Goal: Task Accomplishment & Management: Manage account settings

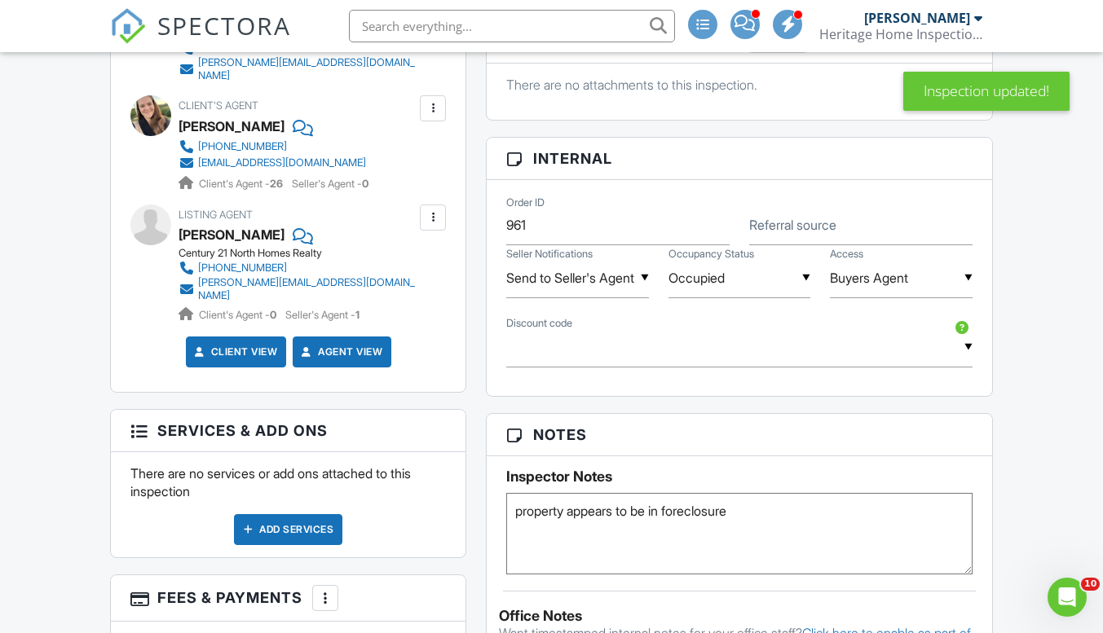
click at [303, 514] on div "Add Services" at bounding box center [288, 529] width 108 height 31
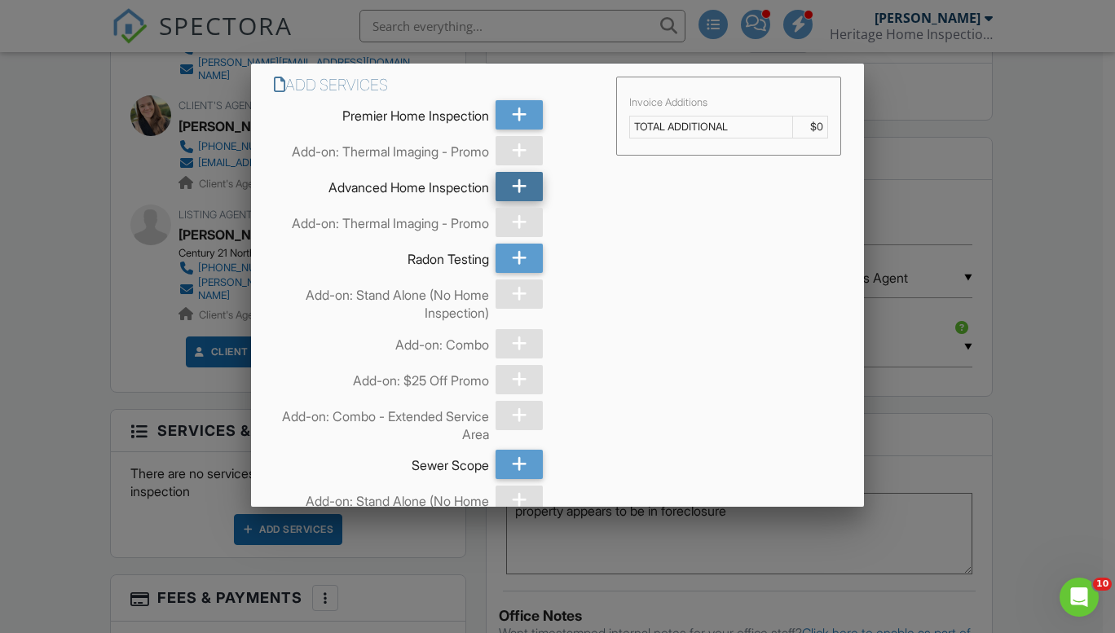
click at [505, 182] on div at bounding box center [519, 186] width 47 height 29
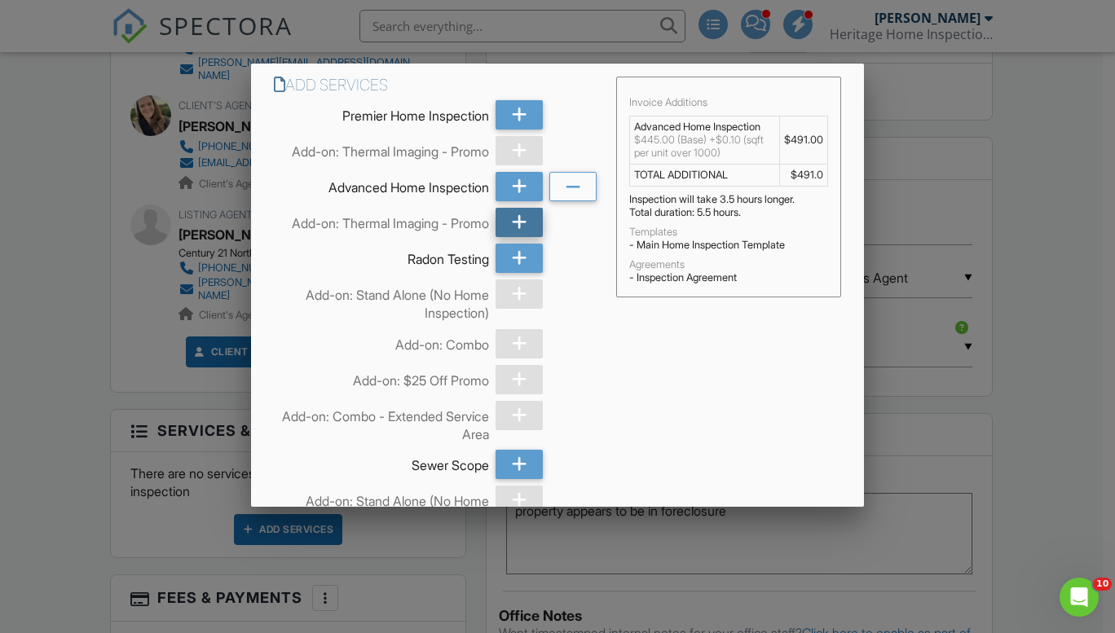
click at [515, 225] on icon at bounding box center [519, 222] width 15 height 29
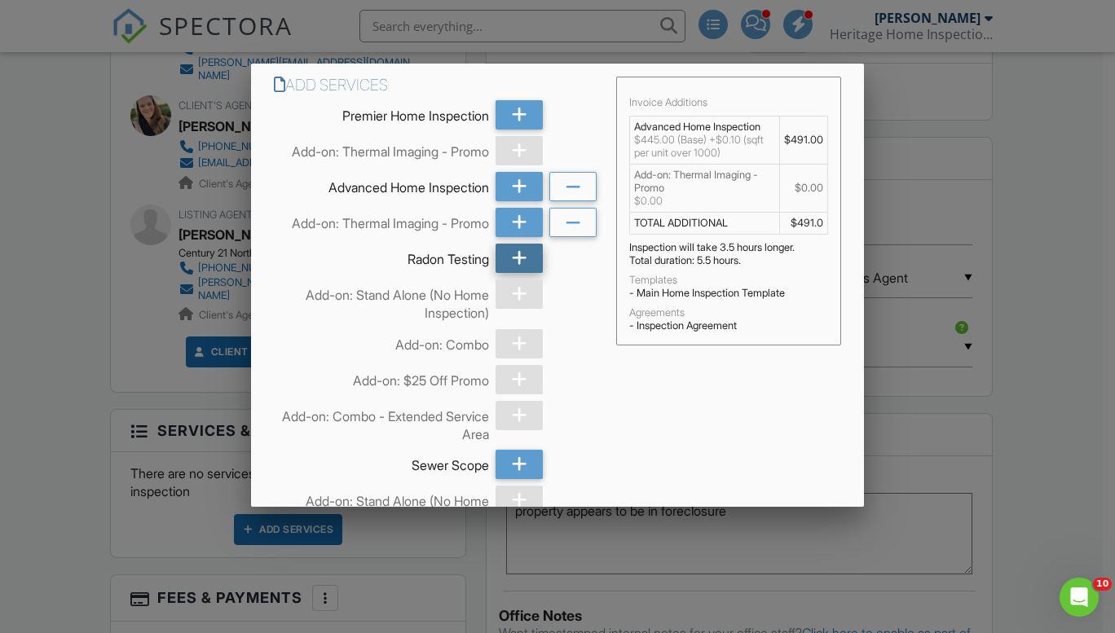
click at [516, 259] on icon at bounding box center [519, 258] width 15 height 29
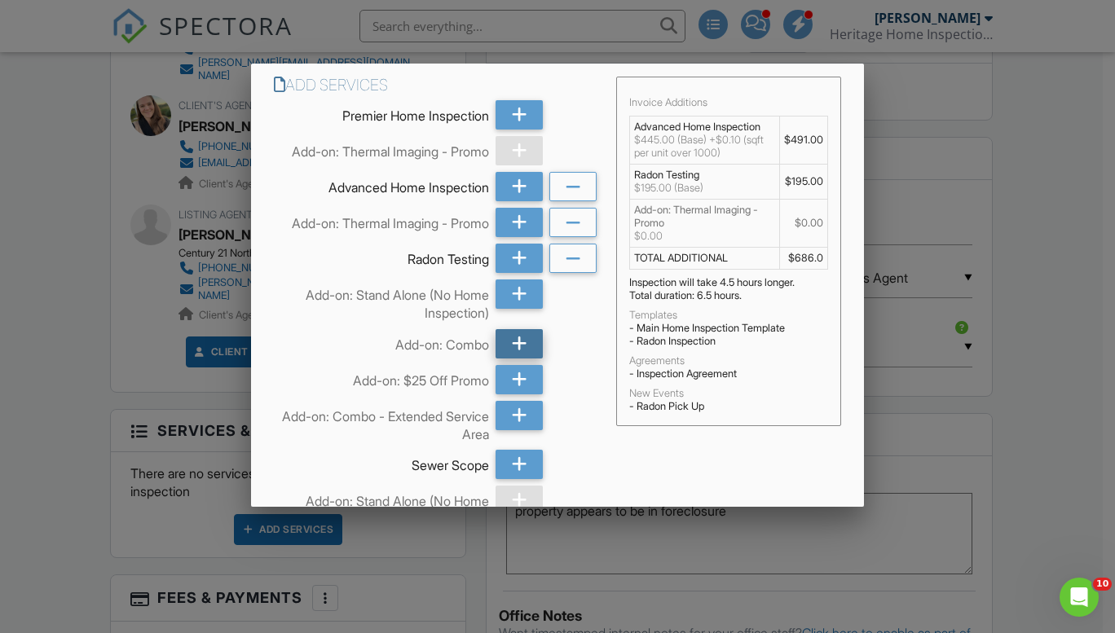
click at [522, 346] on div at bounding box center [519, 343] width 47 height 29
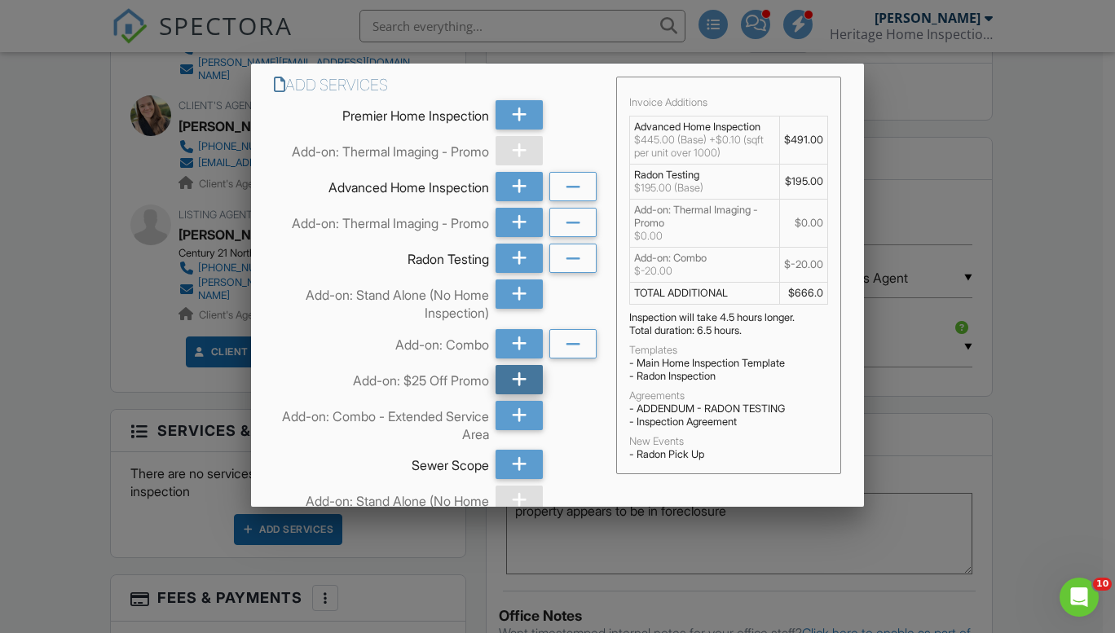
click at [521, 374] on icon at bounding box center [519, 379] width 15 height 29
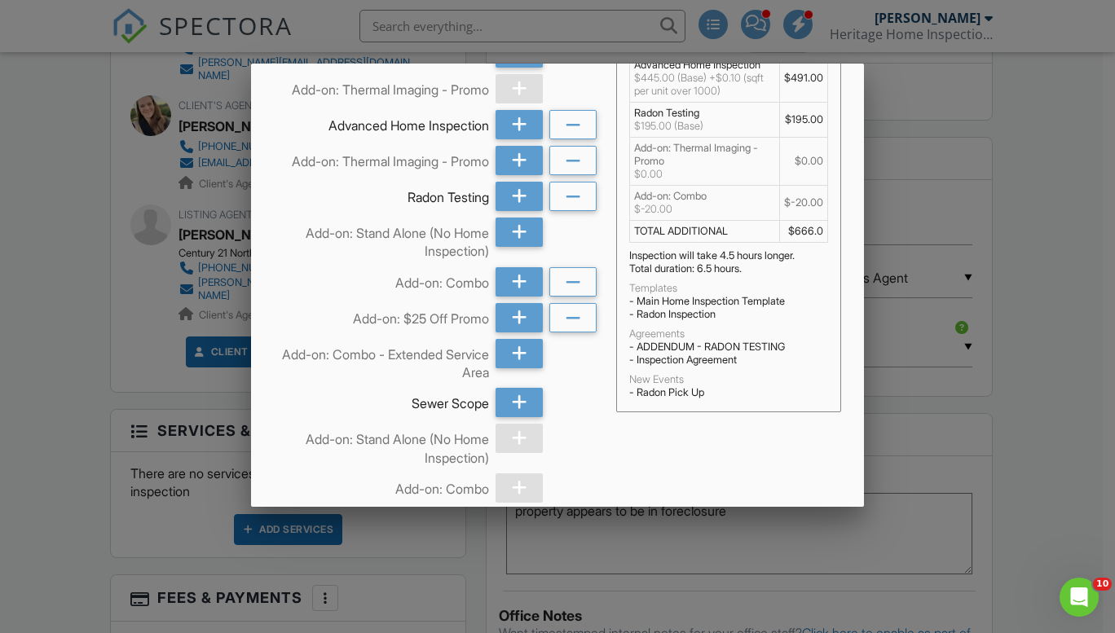
scroll to position [82, 0]
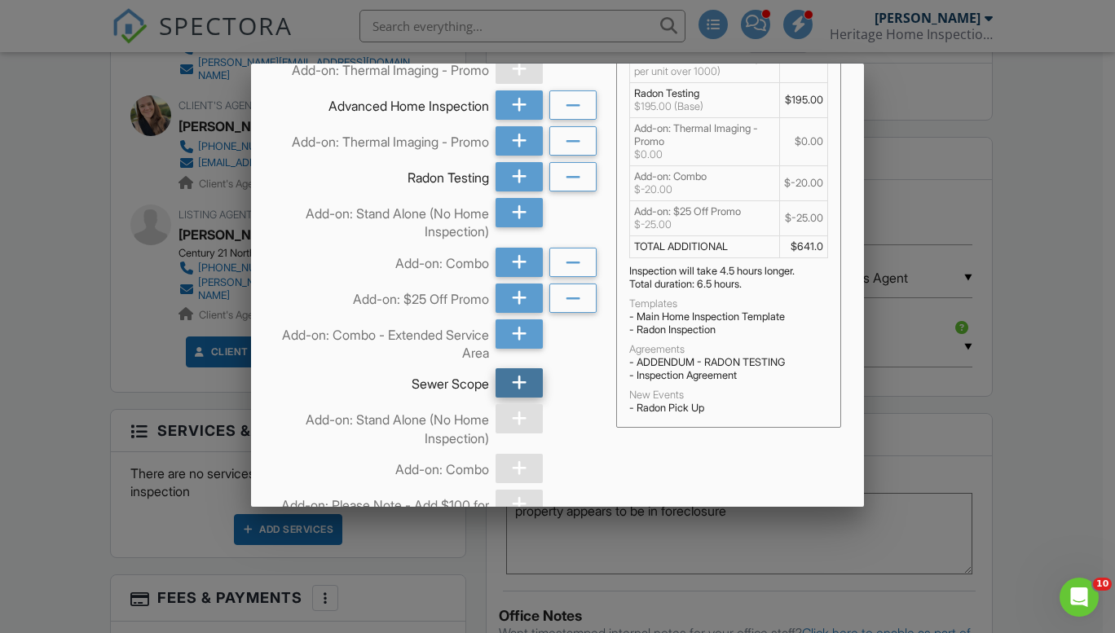
click at [512, 386] on icon at bounding box center [519, 382] width 15 height 29
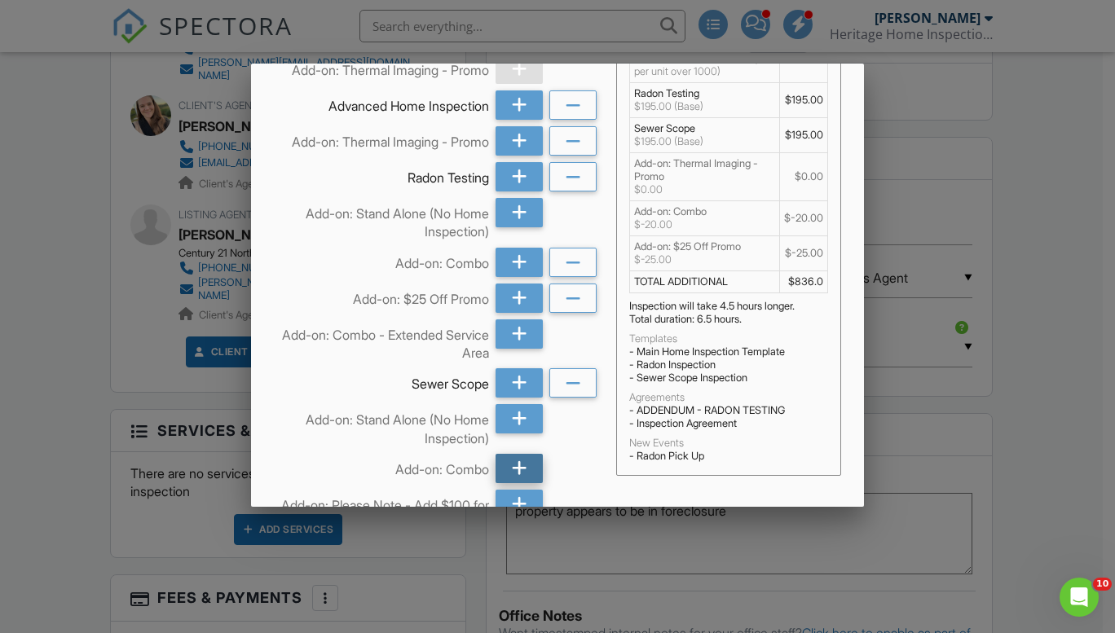
click at [512, 468] on icon at bounding box center [519, 468] width 15 height 29
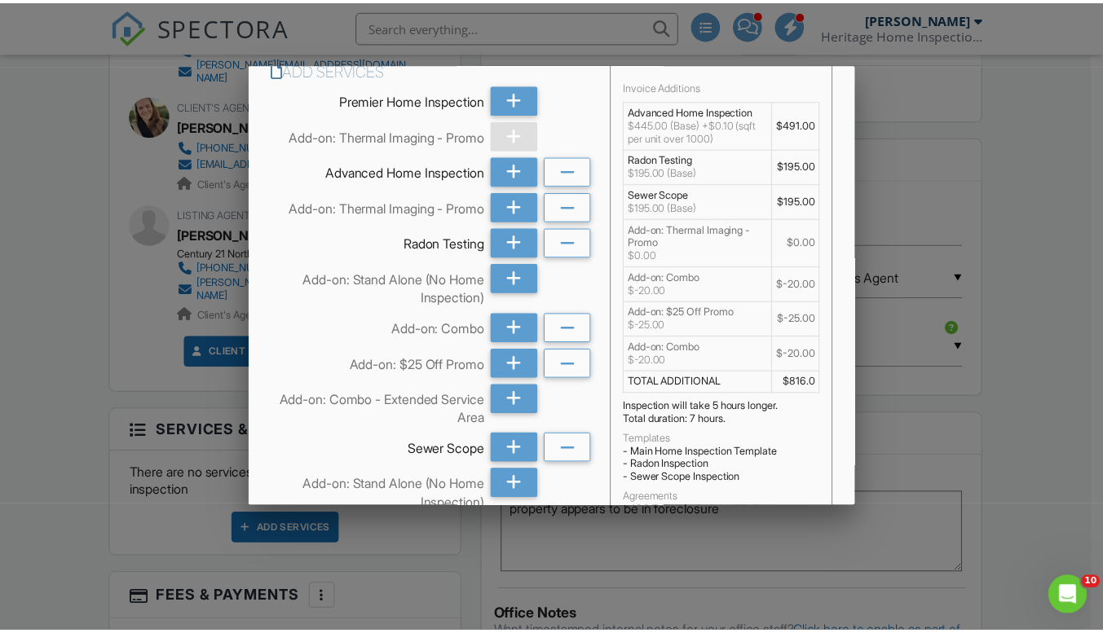
scroll to position [0, 0]
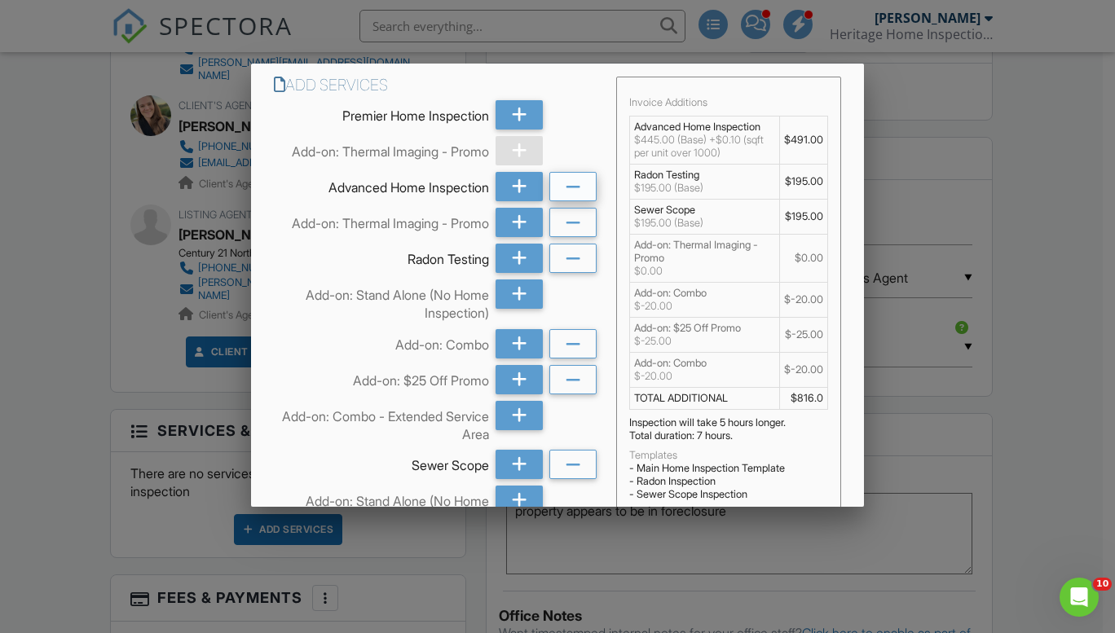
click at [569, 191] on icon at bounding box center [573, 187] width 15 height 29
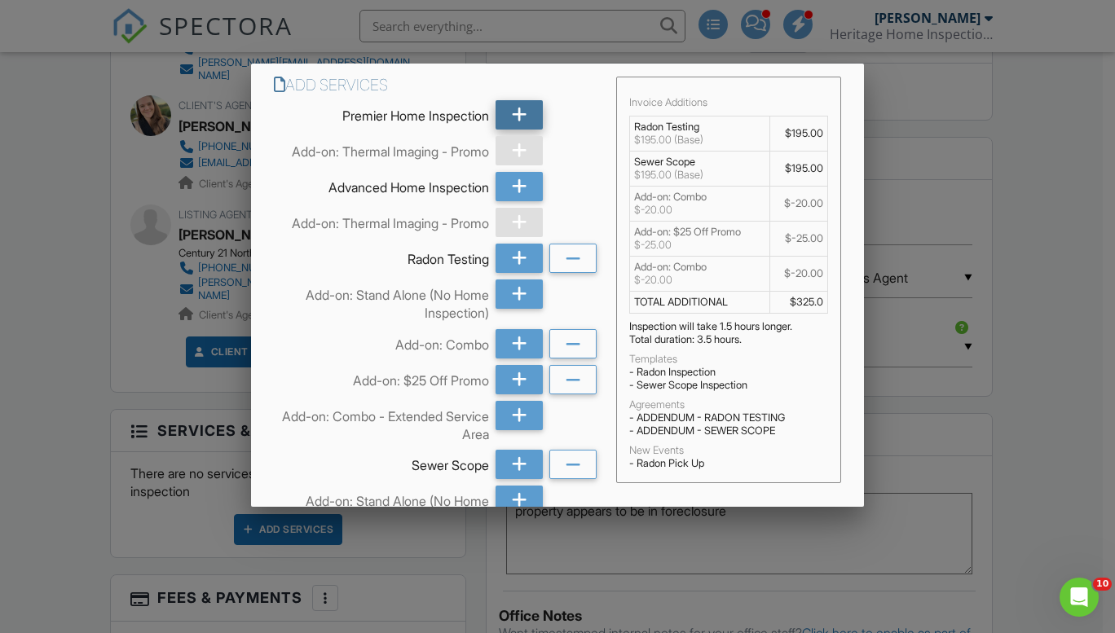
click at [518, 117] on icon at bounding box center [519, 114] width 15 height 29
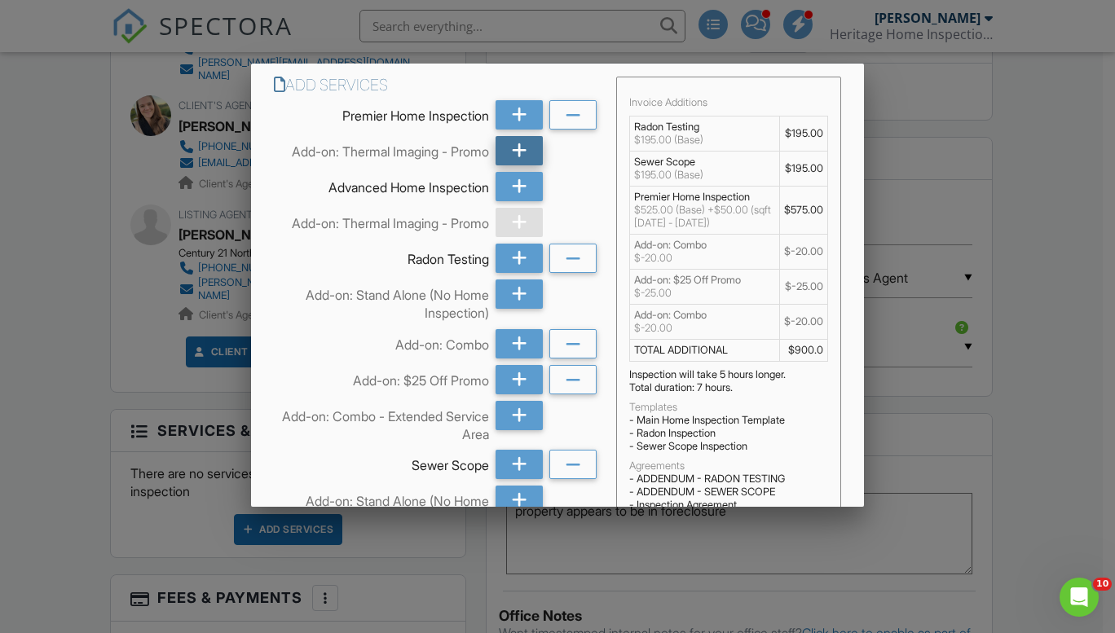
click at [518, 154] on icon at bounding box center [519, 150] width 15 height 29
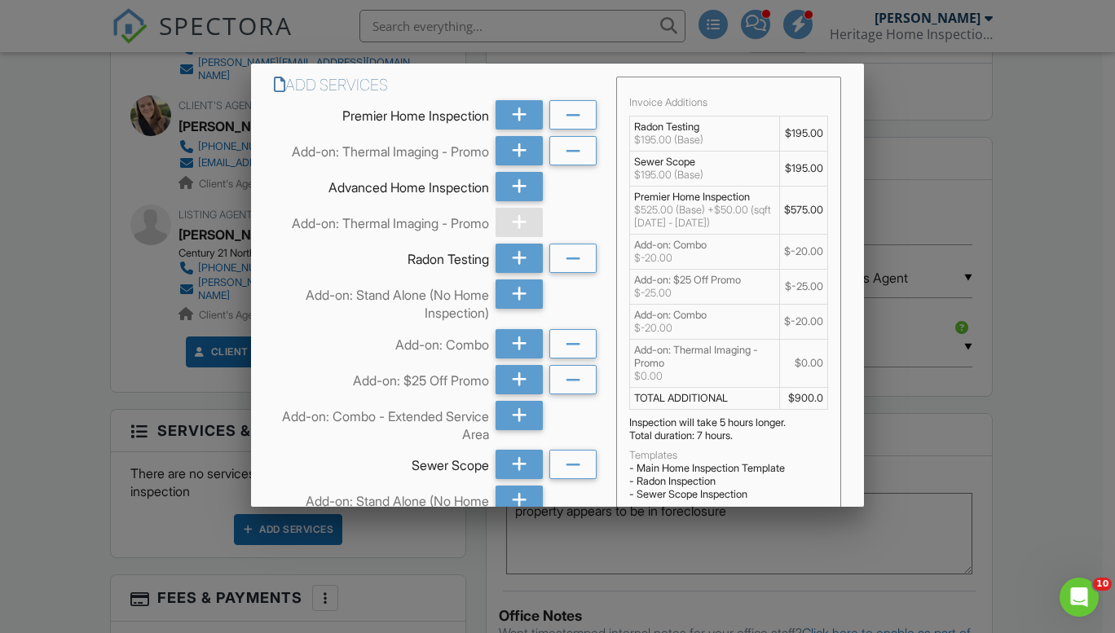
click at [80, 272] on div at bounding box center [557, 313] width 1115 height 791
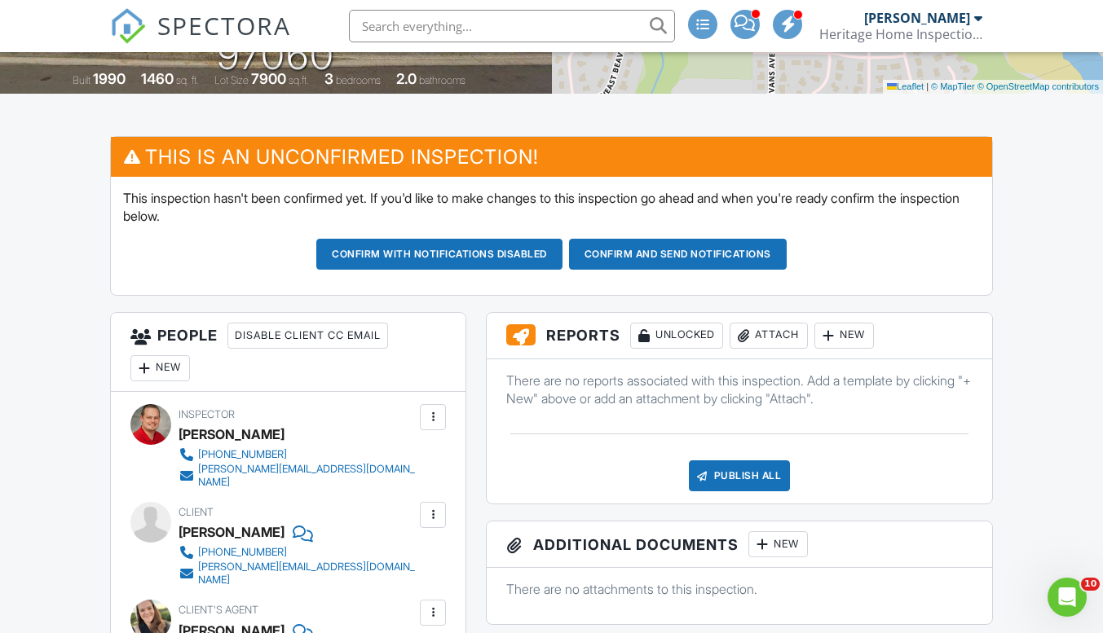
scroll to position [82, 0]
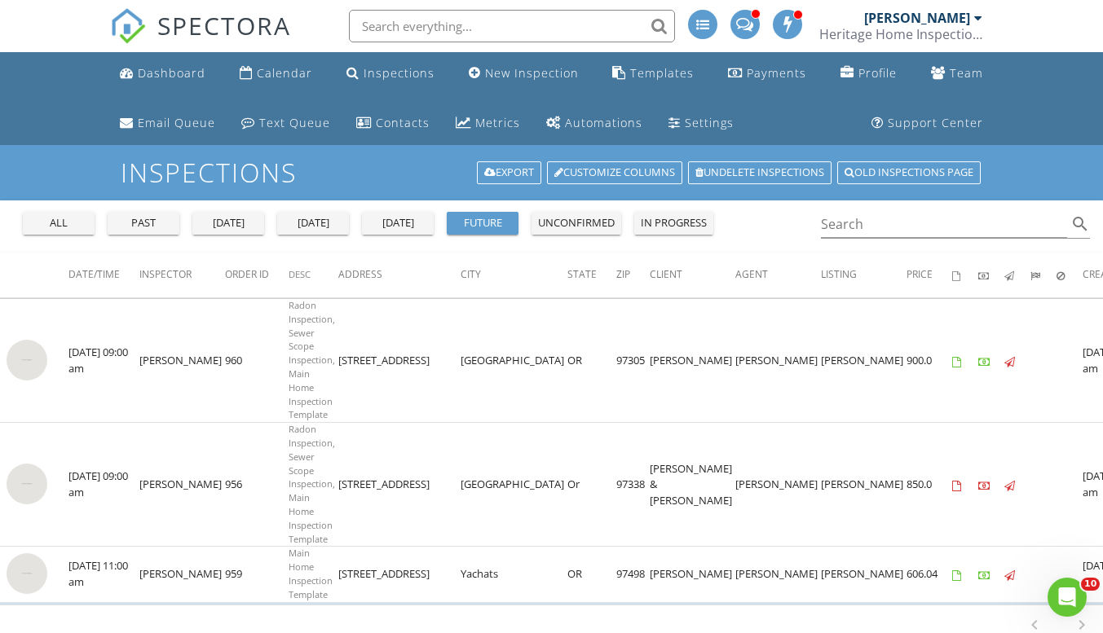
click at [339, 226] on div "today" at bounding box center [313, 223] width 59 height 16
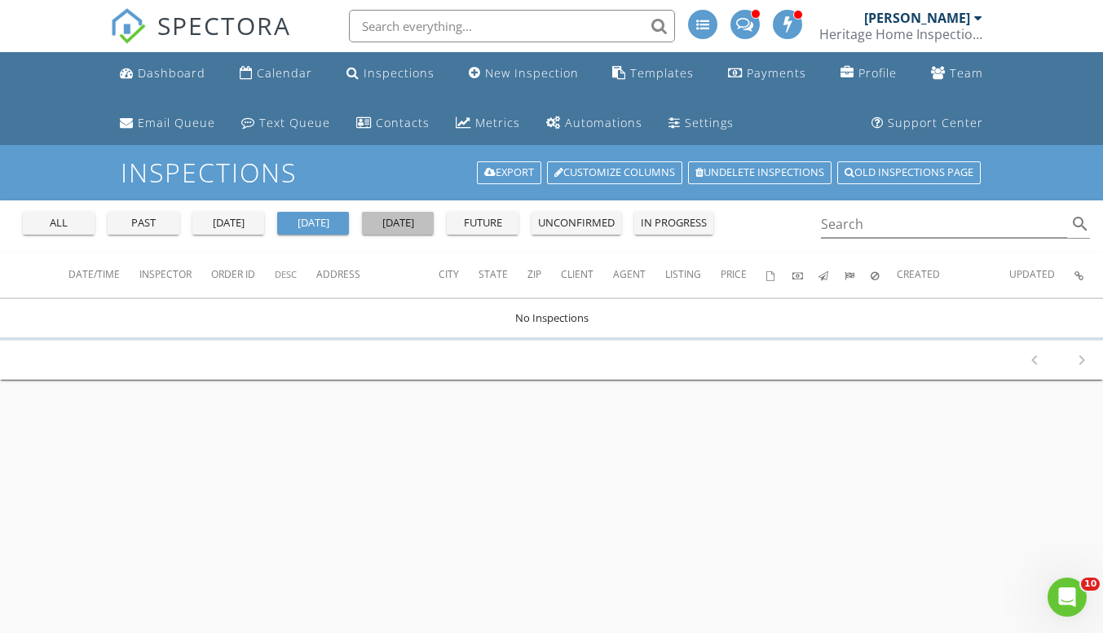
click at [393, 220] on div "tomorrow" at bounding box center [397, 223] width 59 height 16
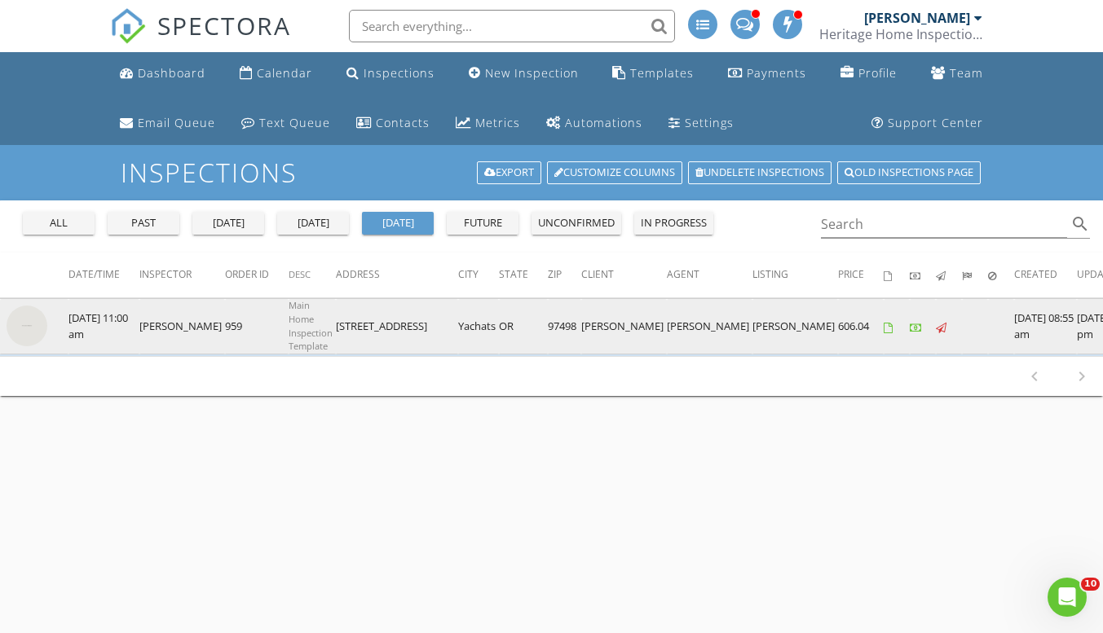
click at [39, 320] on img at bounding box center [27, 326] width 41 height 41
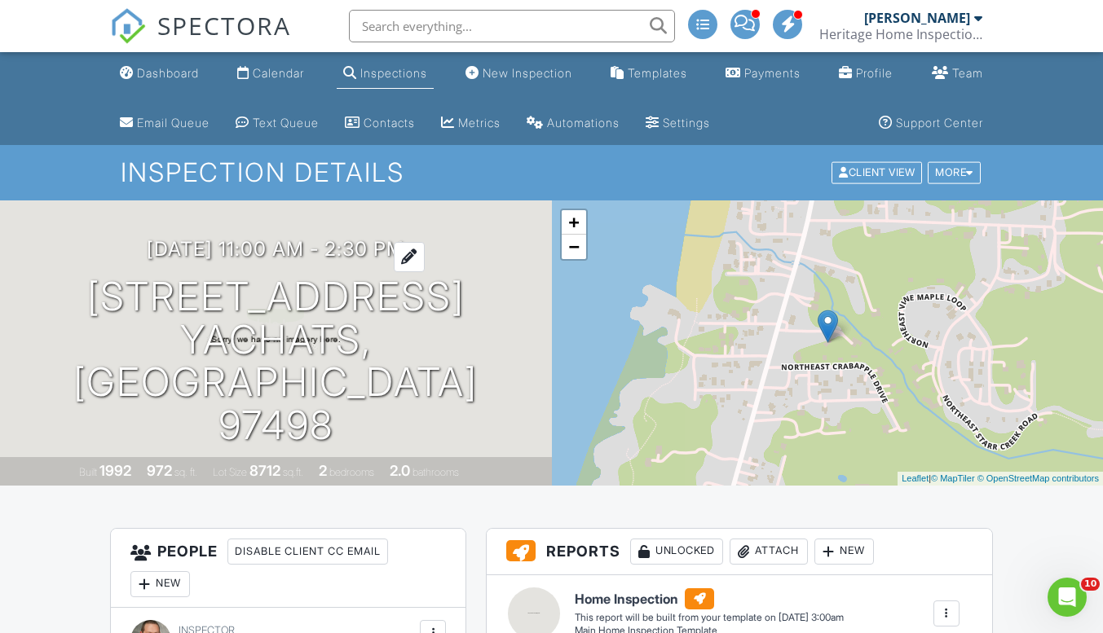
click at [198, 260] on h3 "08/28/2025 11:00 am - 2:30 pm" at bounding box center [276, 249] width 258 height 22
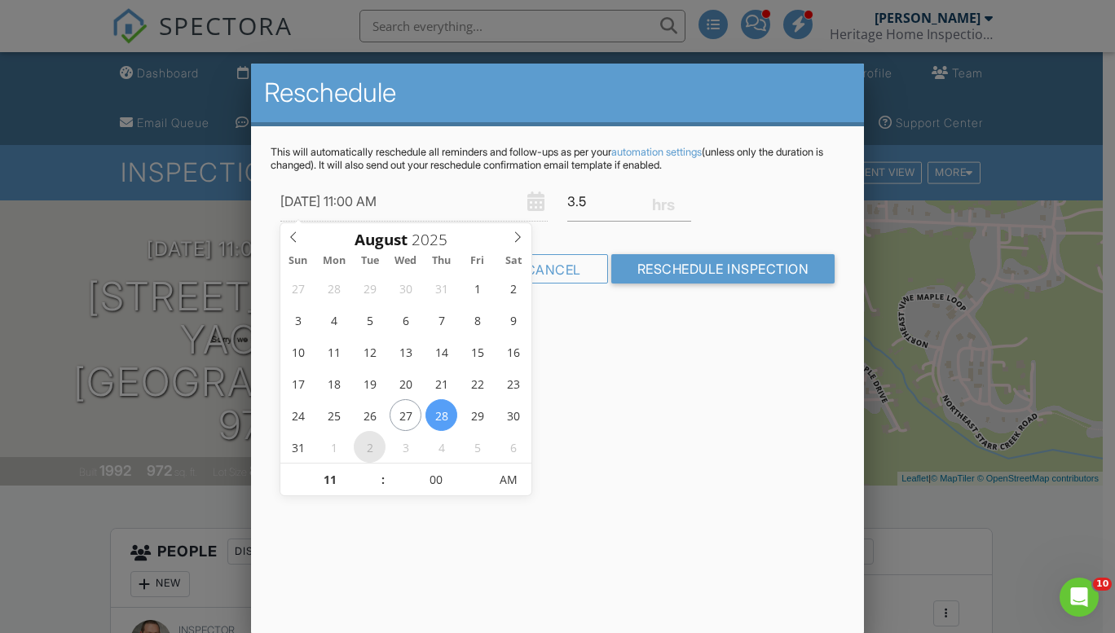
type input "[DATE] 11:00 AM"
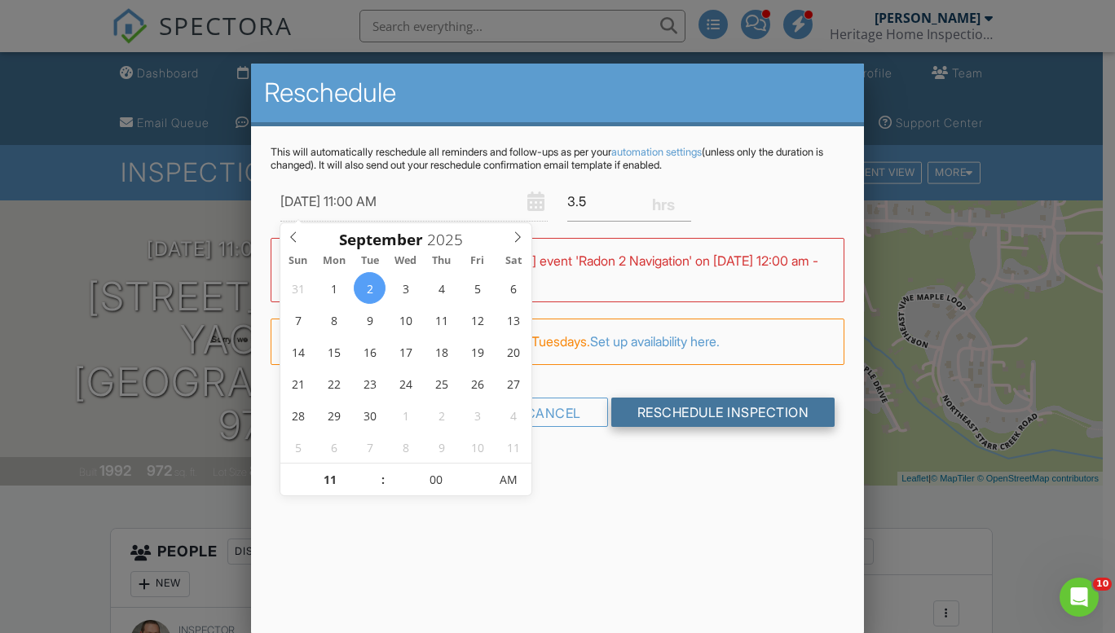
click at [731, 414] on input "Reschedule Inspection" at bounding box center [723, 412] width 224 height 29
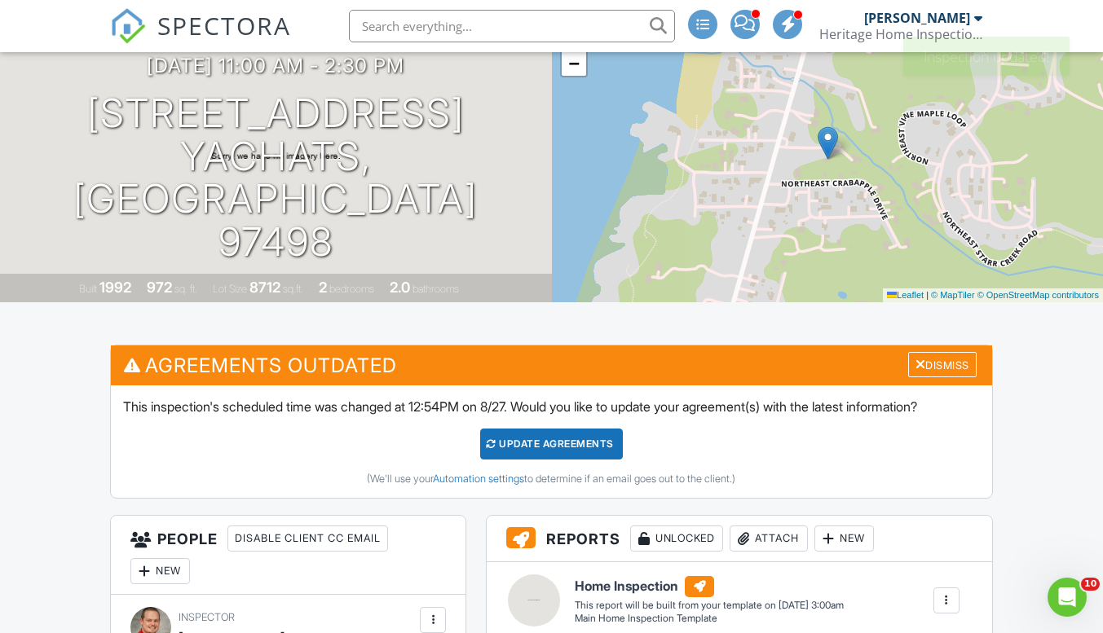
scroll to position [82, 0]
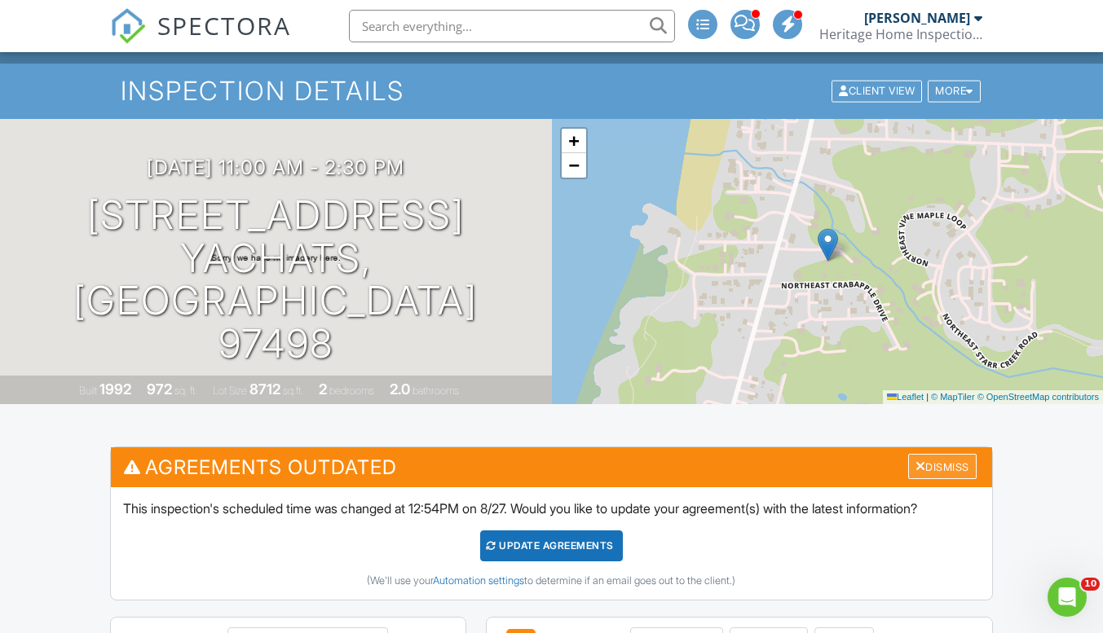
click at [950, 465] on div "Dismiss" at bounding box center [942, 466] width 68 height 25
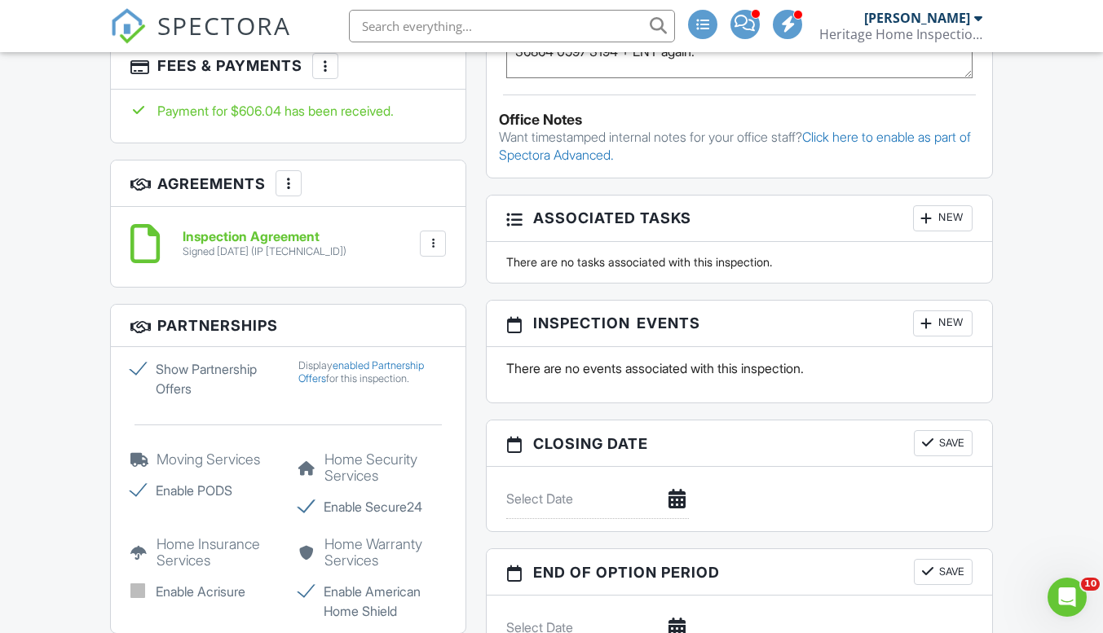
scroll to position [1141, 0]
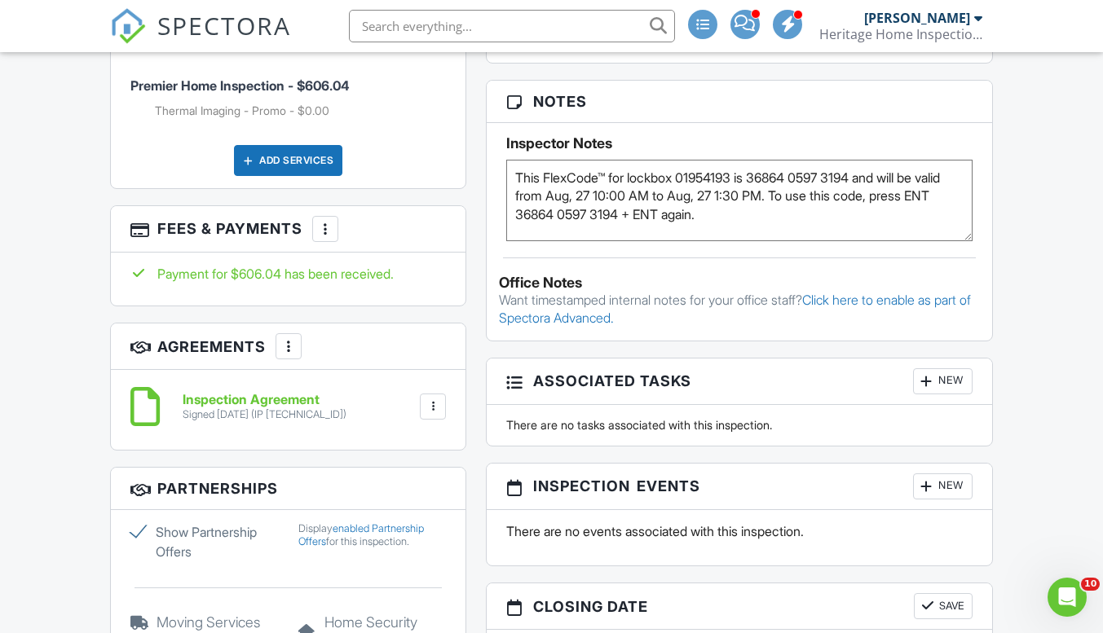
click at [324, 221] on div at bounding box center [325, 229] width 16 height 16
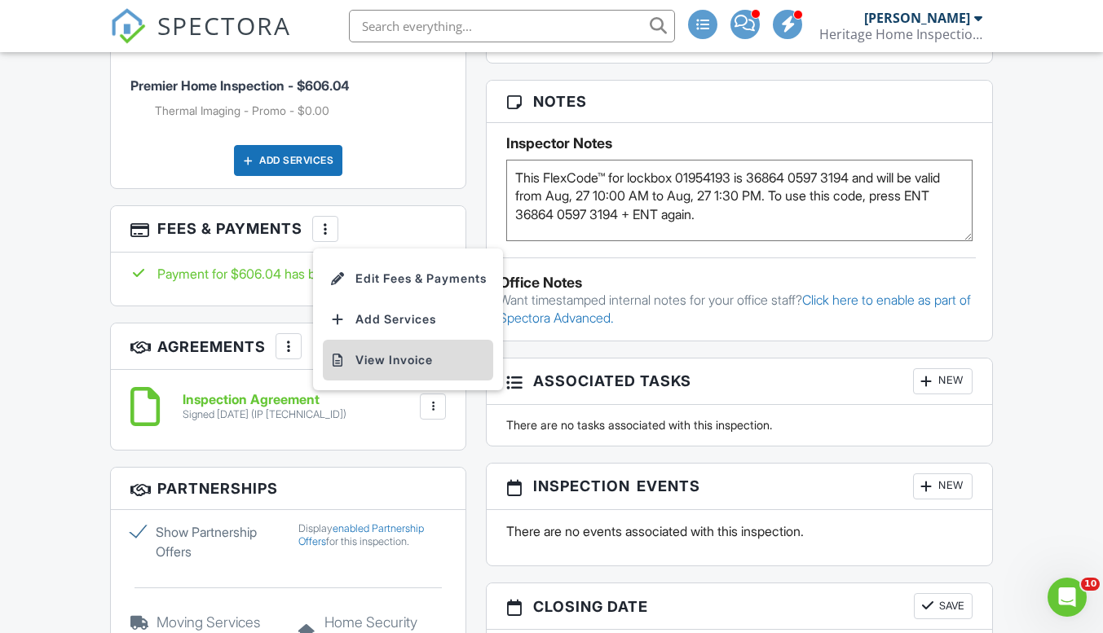
click at [407, 340] on li "View Invoice" at bounding box center [408, 360] width 170 height 41
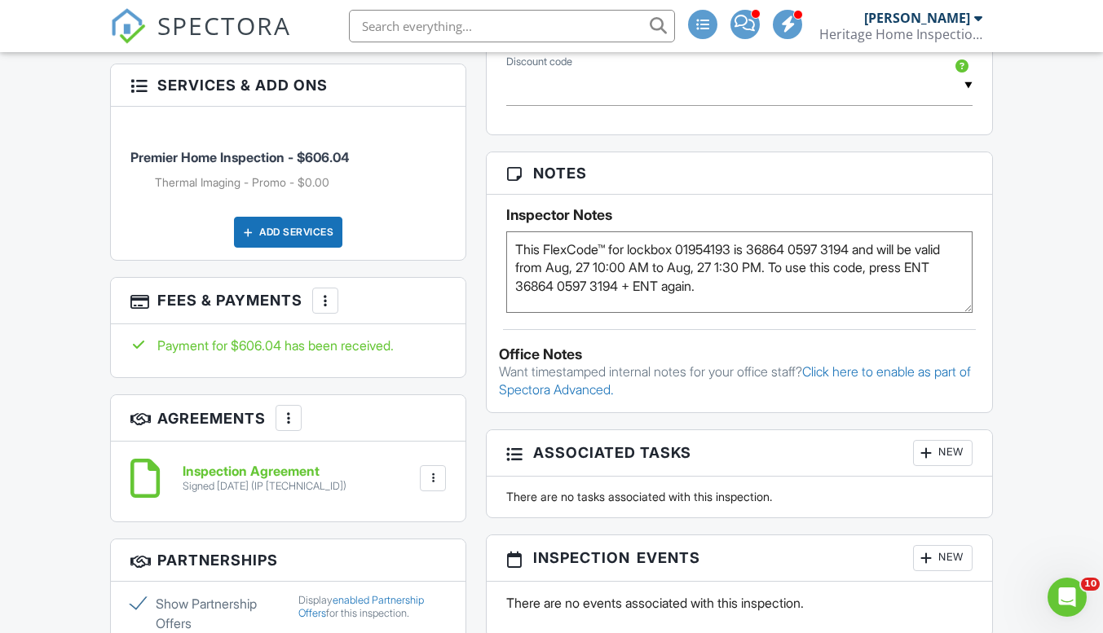
scroll to position [1060, 0]
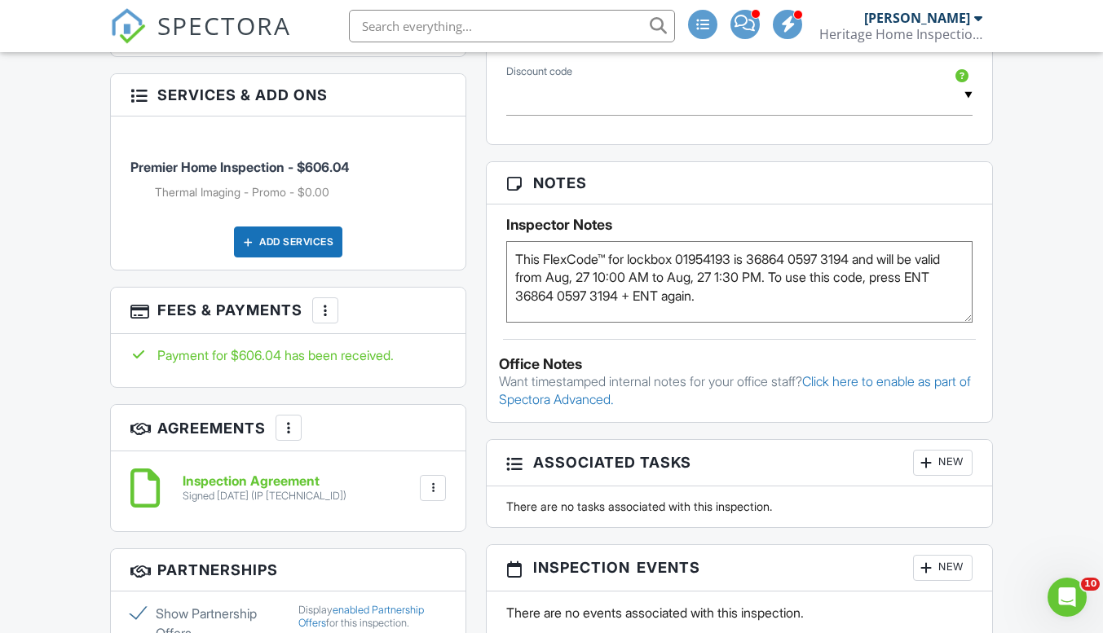
click at [248, 346] on div "Payment for $606.04 has been received." at bounding box center [287, 355] width 315 height 18
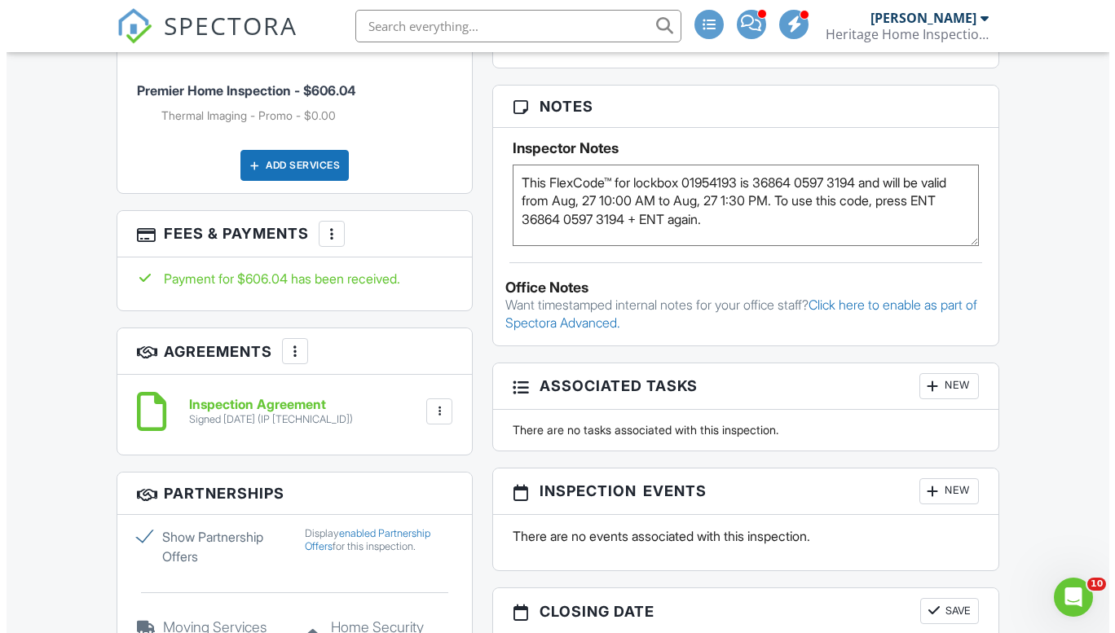
scroll to position [1141, 0]
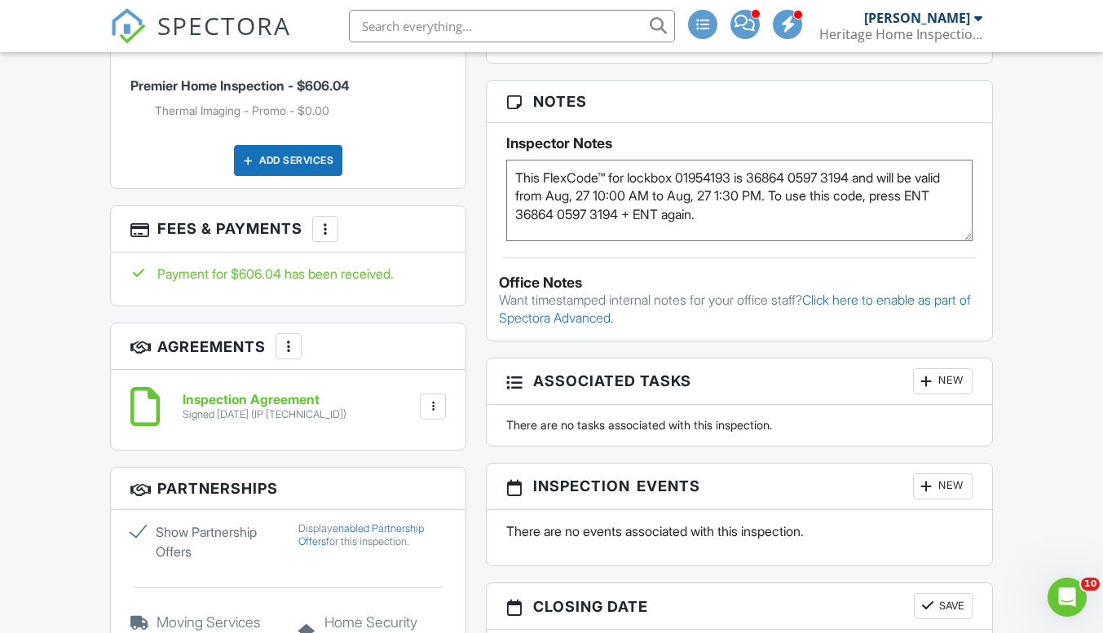
click at [324, 221] on div at bounding box center [325, 229] width 16 height 16
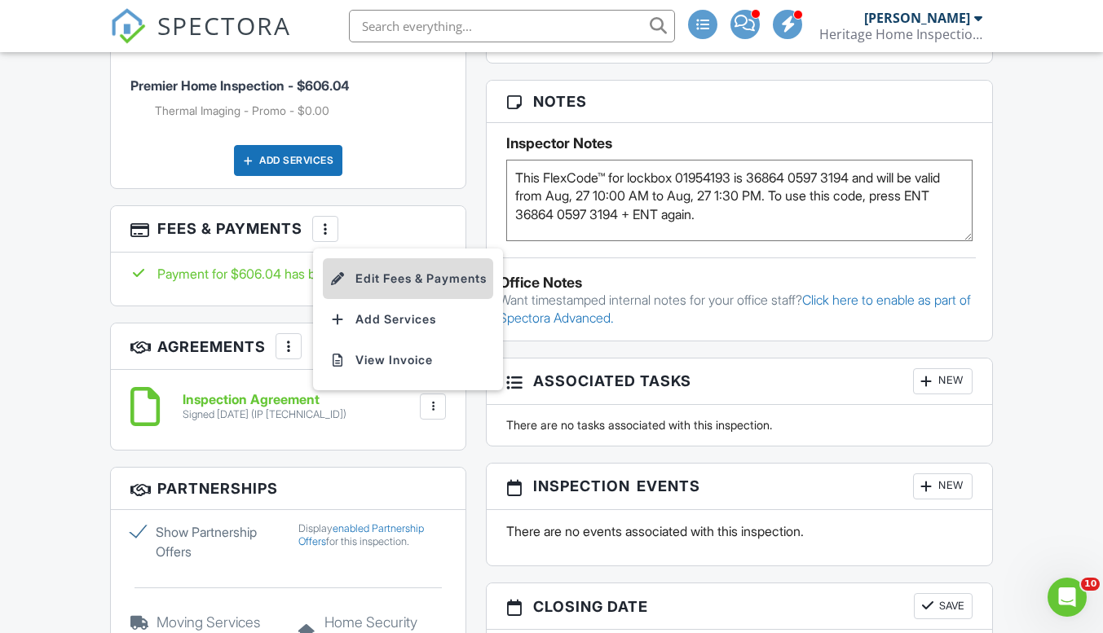
click at [397, 259] on li "Edit Fees & Payments" at bounding box center [408, 278] width 170 height 41
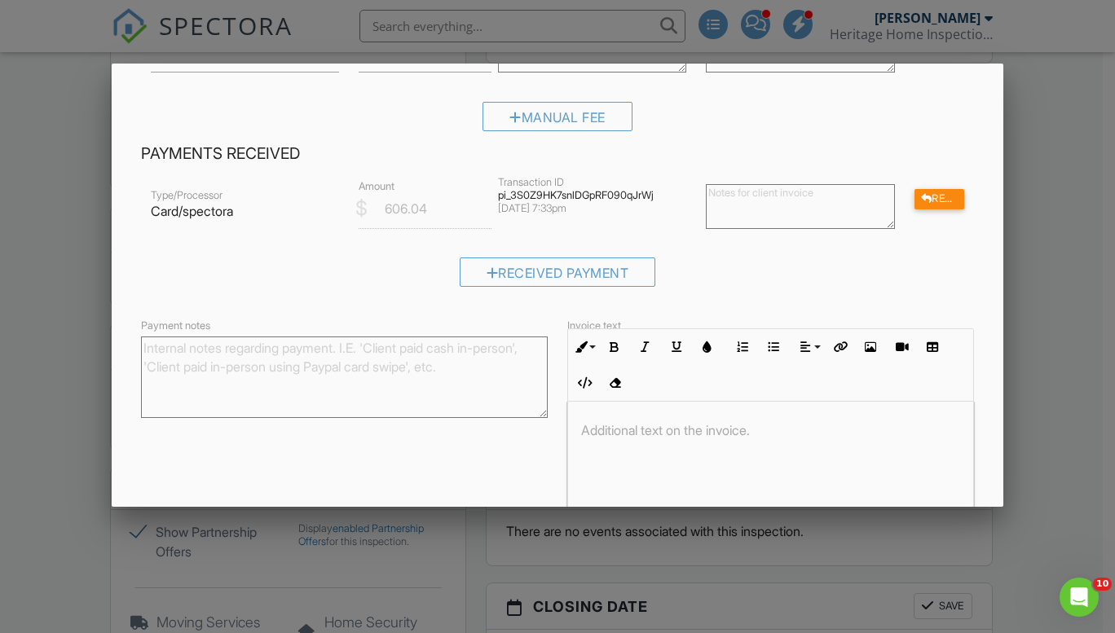
scroll to position [163, 0]
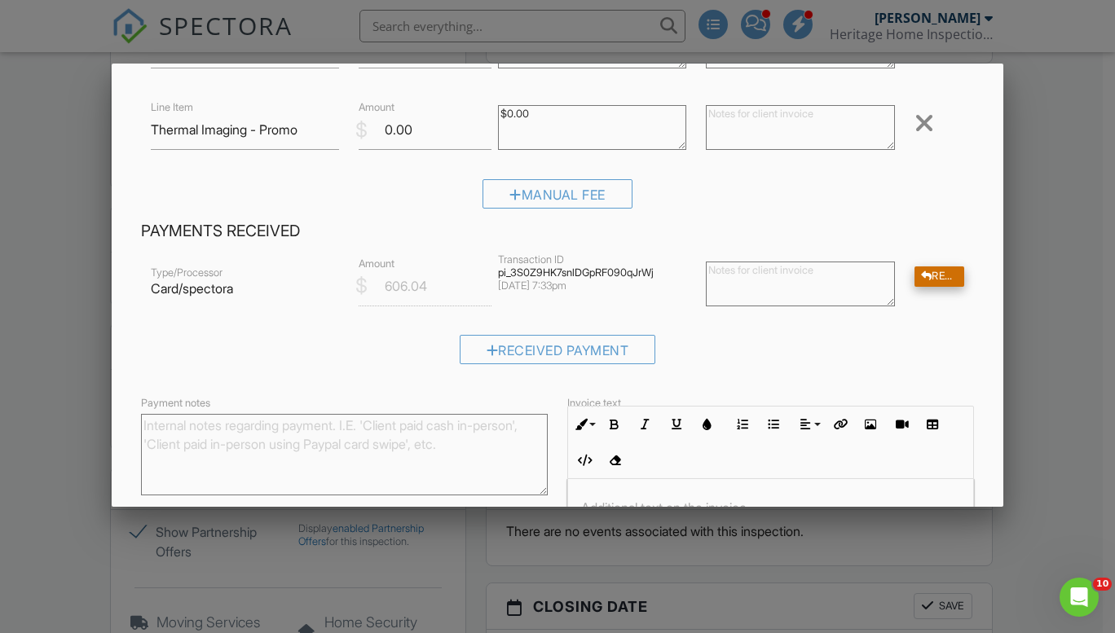
click at [921, 276] on div at bounding box center [926, 276] width 11 height 11
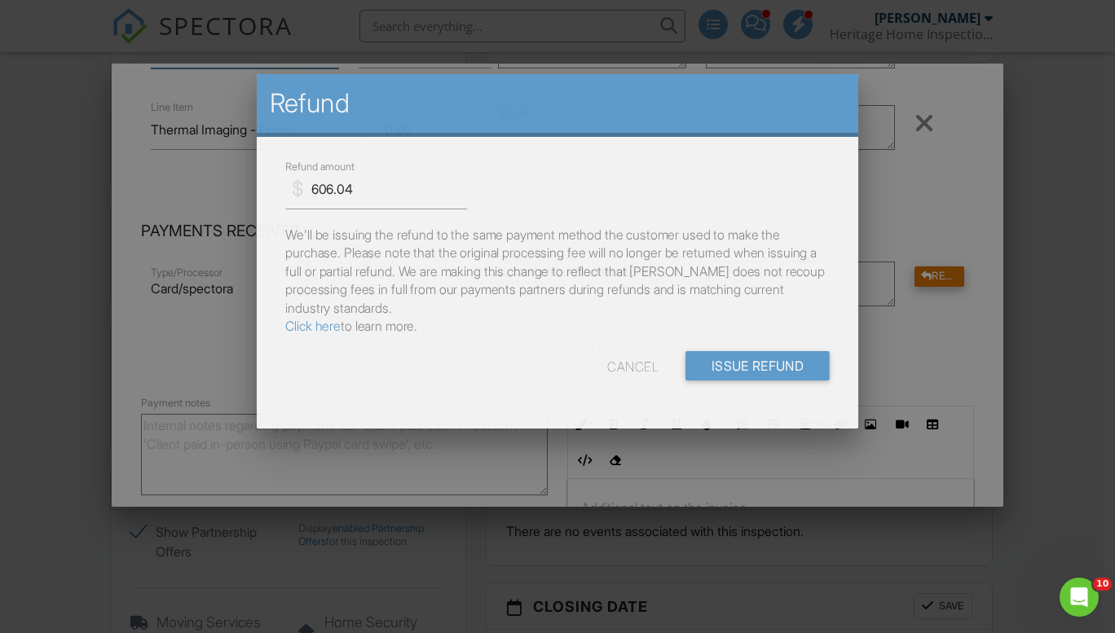
scroll to position [128, 0]
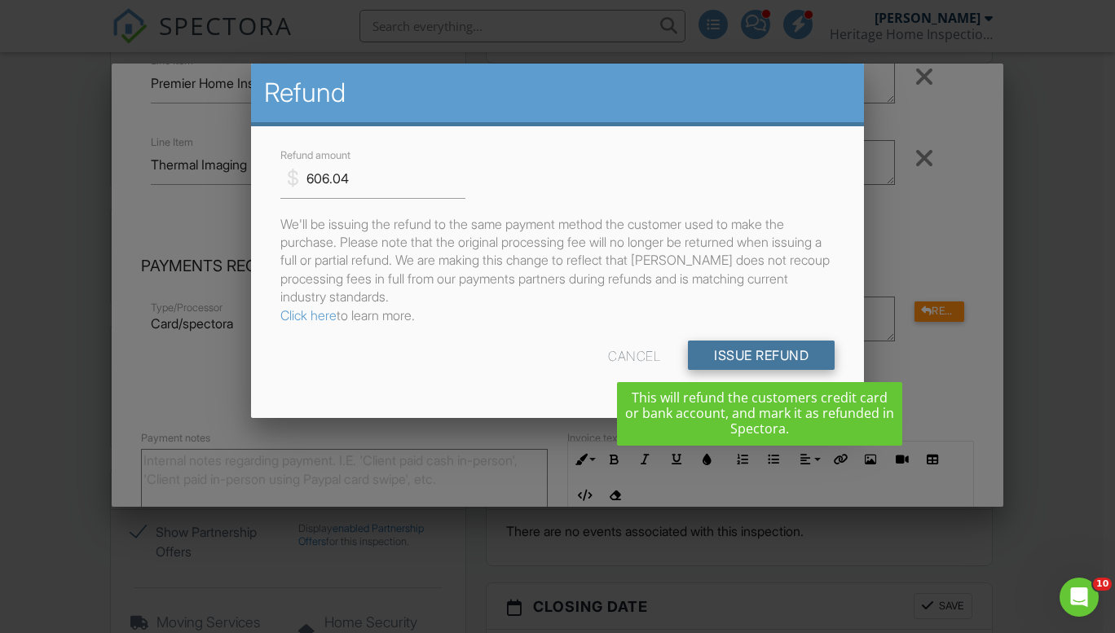
click at [743, 357] on input "Issue Refund" at bounding box center [761, 355] width 147 height 29
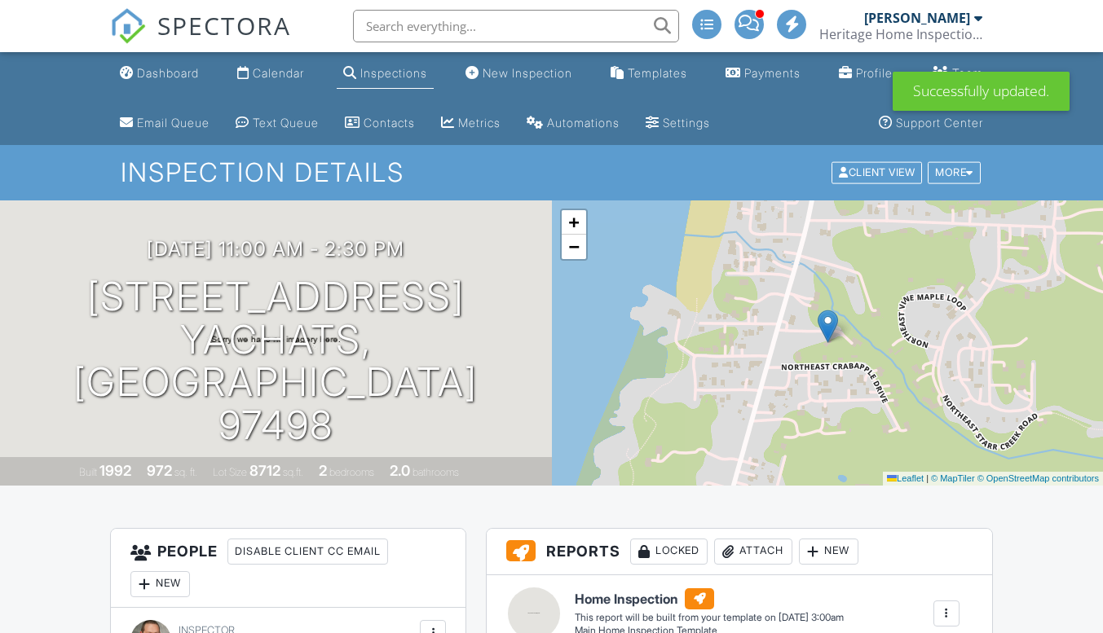
click at [959, 185] on div "Client View More Property Details Reschedule Reorder / Copy Share Cancel [GEOGR…" at bounding box center [906, 173] width 152 height 25
click at [968, 171] on div at bounding box center [969, 173] width 7 height 11
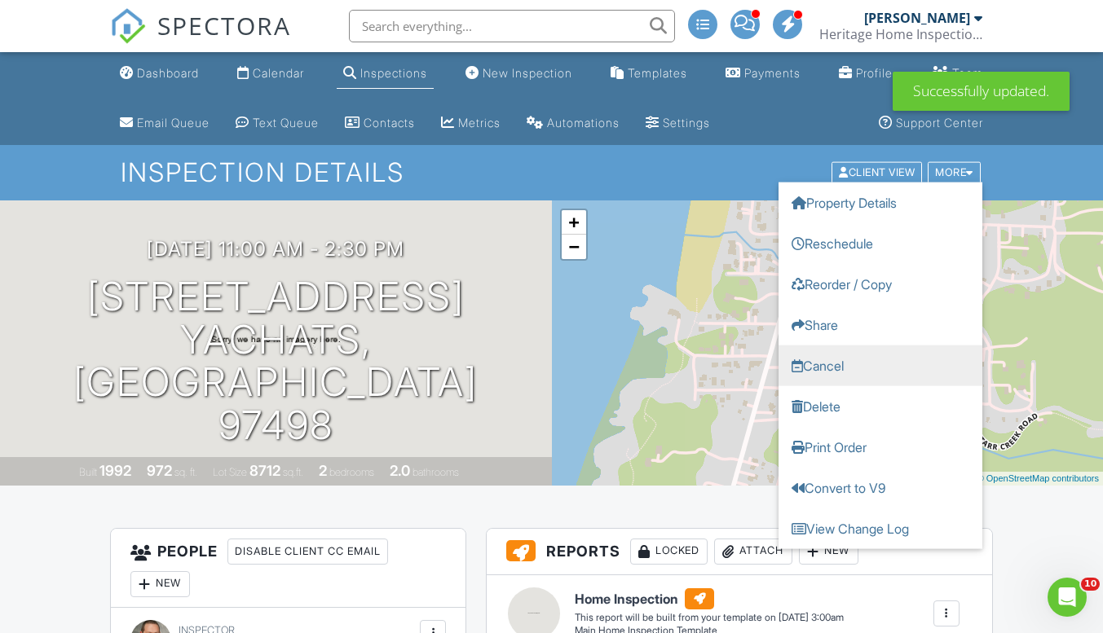
click at [860, 368] on link "Cancel" at bounding box center [880, 366] width 204 height 41
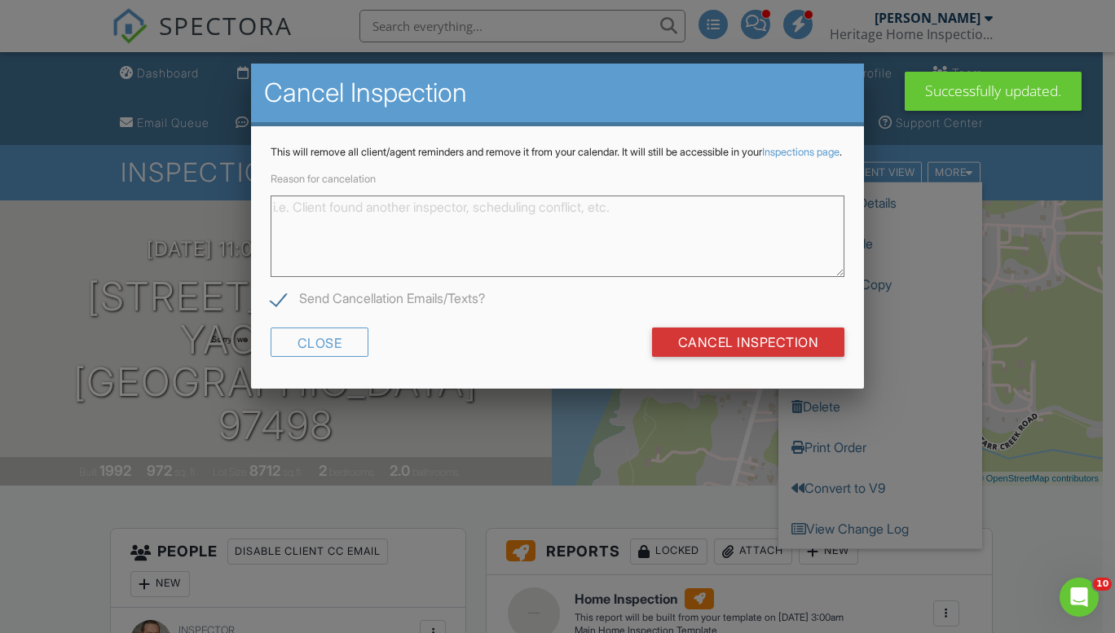
click at [531, 226] on textarea "Reason for cancelation" at bounding box center [558, 237] width 574 height 82
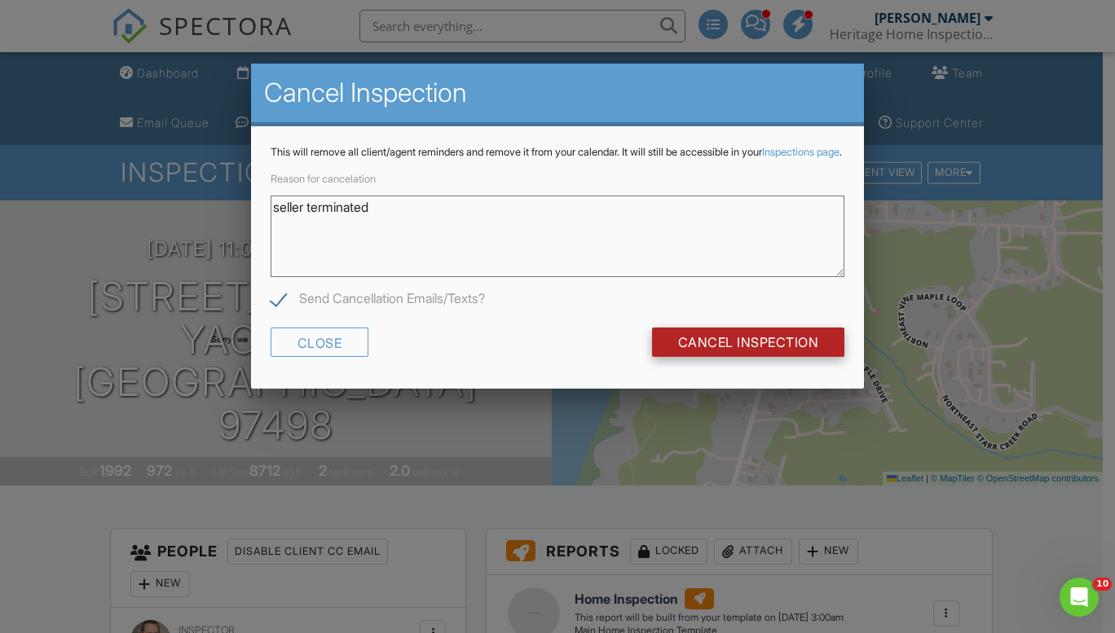
type textarea "seller terminated"
click at [725, 357] on input "Cancel Inspection" at bounding box center [748, 342] width 193 height 29
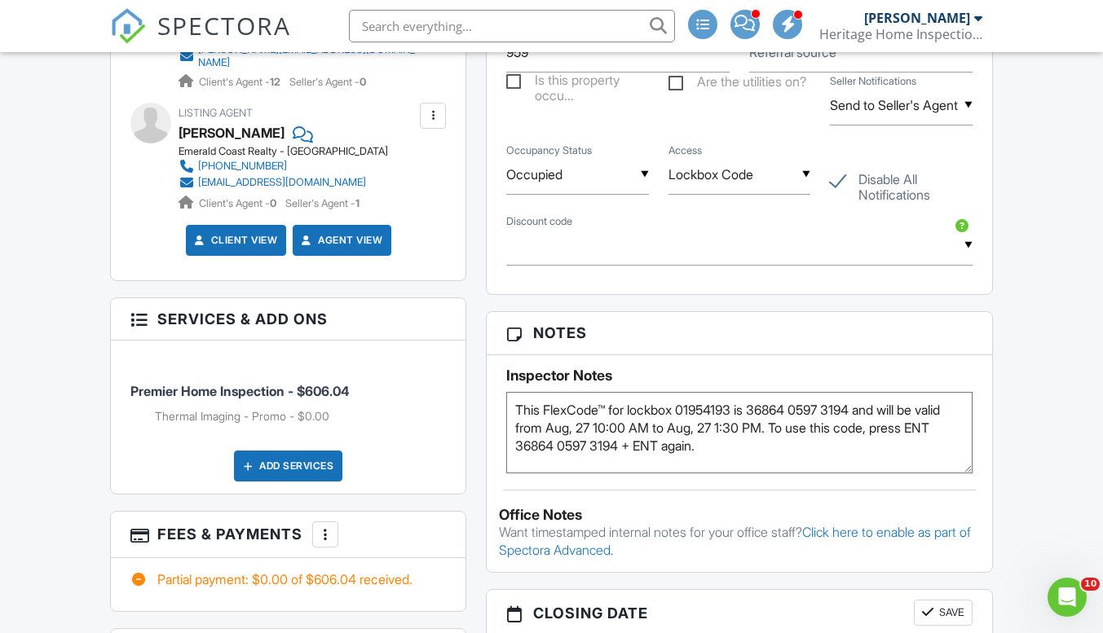
scroll to position [897, 0]
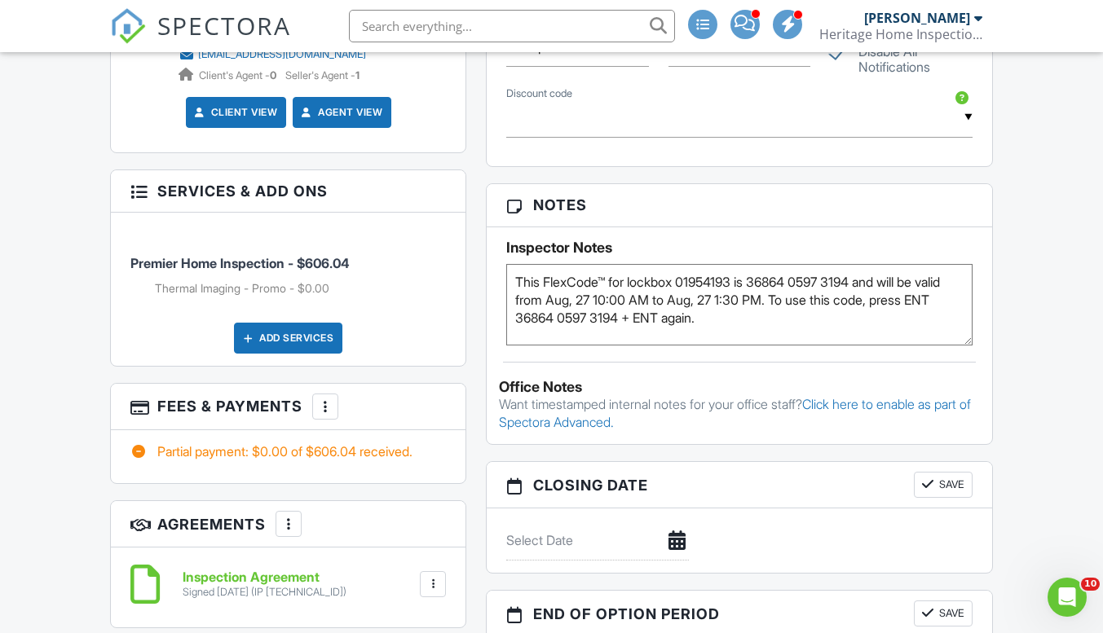
drag, startPoint x: 522, startPoint y: 281, endPoint x: 823, endPoint y: 333, distance: 306.1
click at [823, 333] on textarea "This FlexCode™ for lockbox 01954193 is 36864 0597 3194 and will be valid from A…" at bounding box center [738, 305] width 465 height 82
type textarea "T"
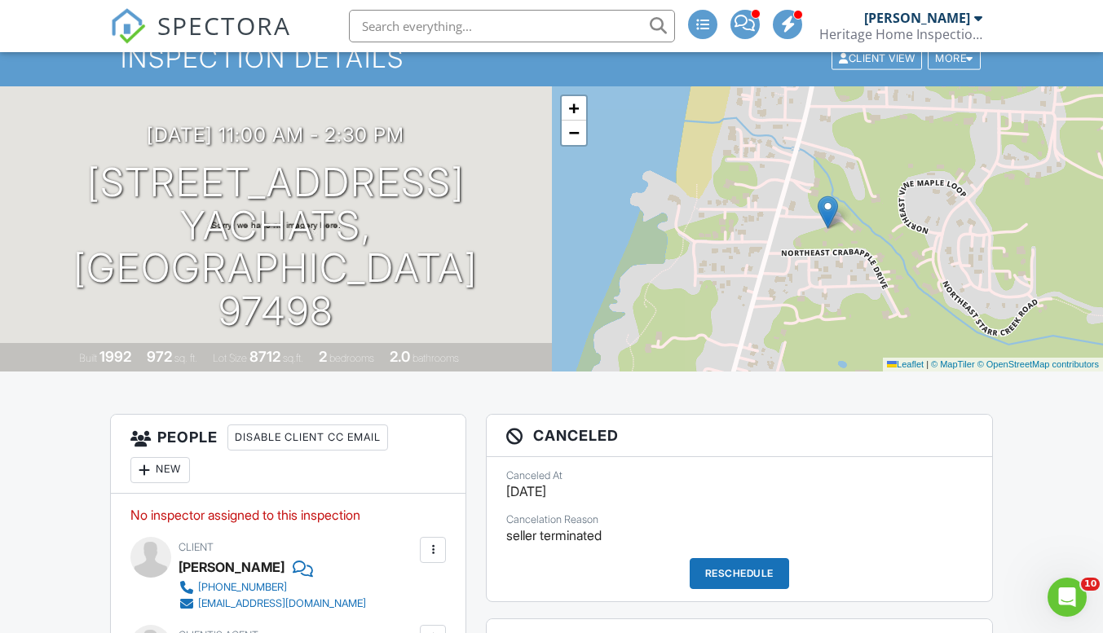
scroll to position [0, 0]
